Goal: Navigation & Orientation: Find specific page/section

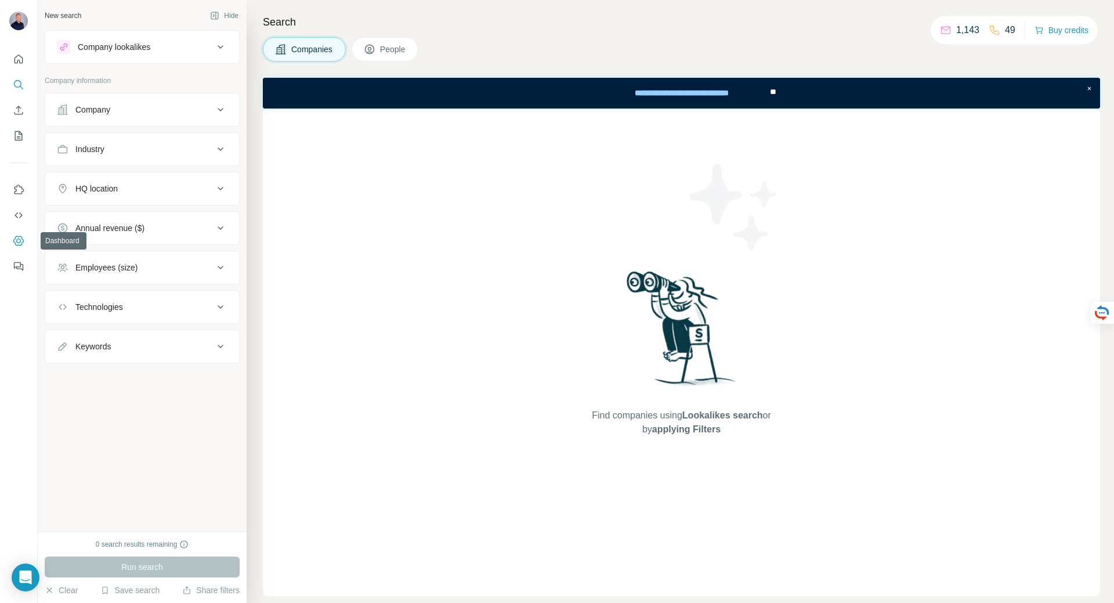
click at [17, 242] on icon "Dashboard" at bounding box center [19, 241] width 12 height 12
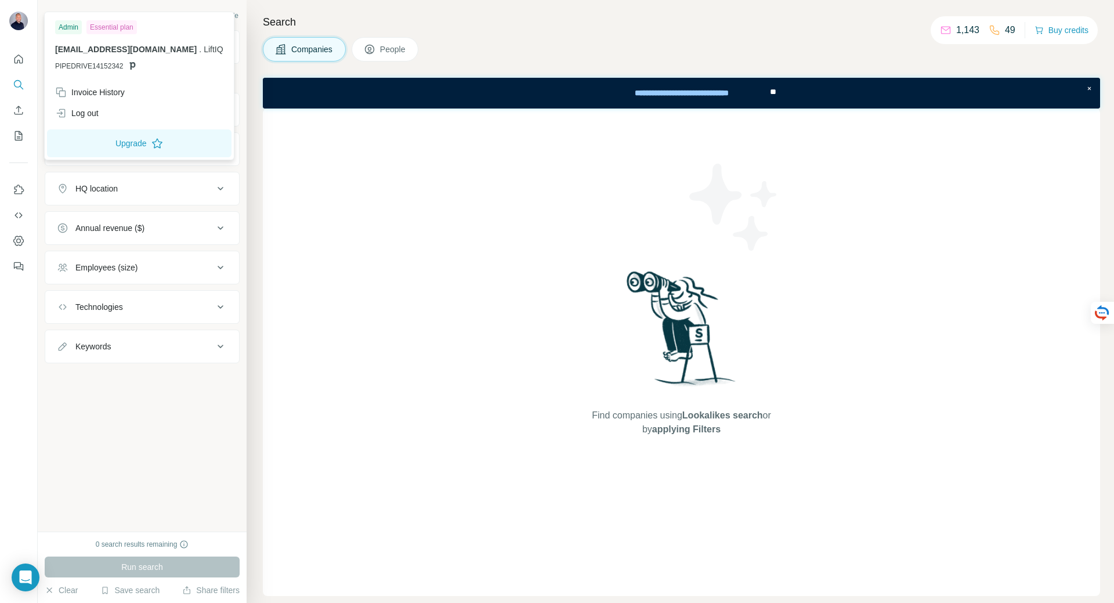
click at [21, 24] on img at bounding box center [18, 21] width 19 height 19
click at [116, 26] on div "Essential plan" at bounding box center [111, 27] width 50 height 14
click at [21, 244] on icon "Dashboard" at bounding box center [19, 241] width 12 height 12
click at [20, 20] on img at bounding box center [18, 21] width 19 height 19
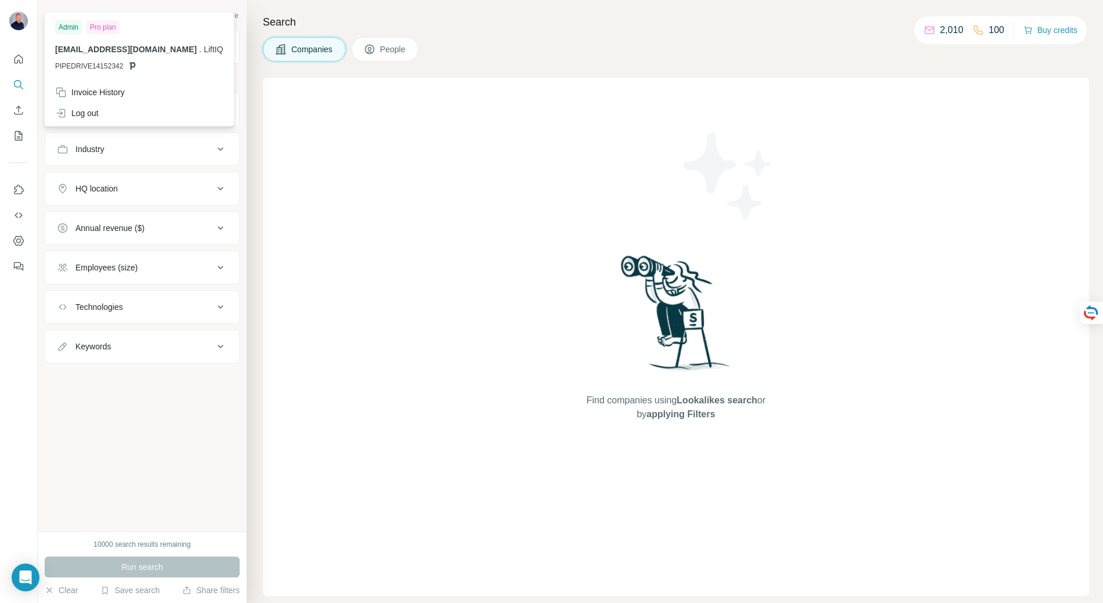
click at [18, 19] on img at bounding box center [18, 21] width 19 height 19
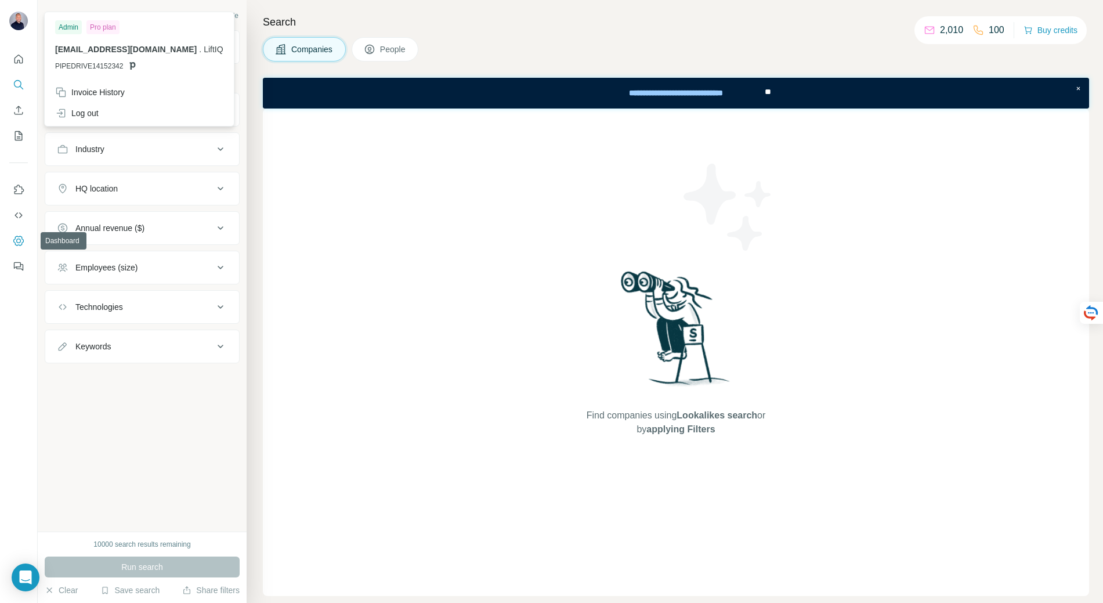
click at [20, 238] on icon "Dashboard" at bounding box center [19, 241] width 12 height 12
